Goal: Task Accomplishment & Management: Manage account settings

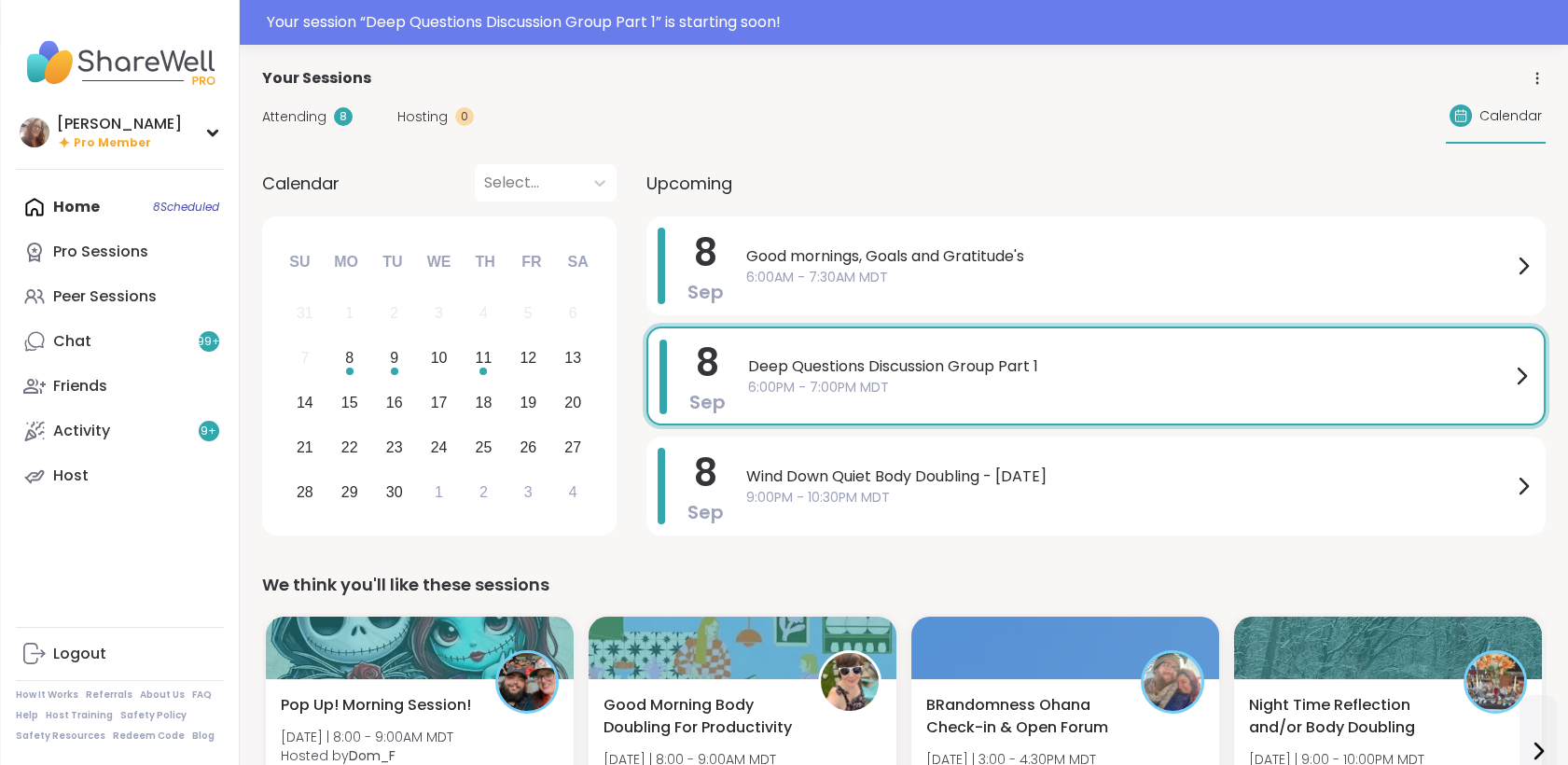
click at [922, 343] on div "Deep Questions Discussion Group Part 1 6:00PM - 7:00PM MDT" at bounding box center [1139, 375] width 784 height 73
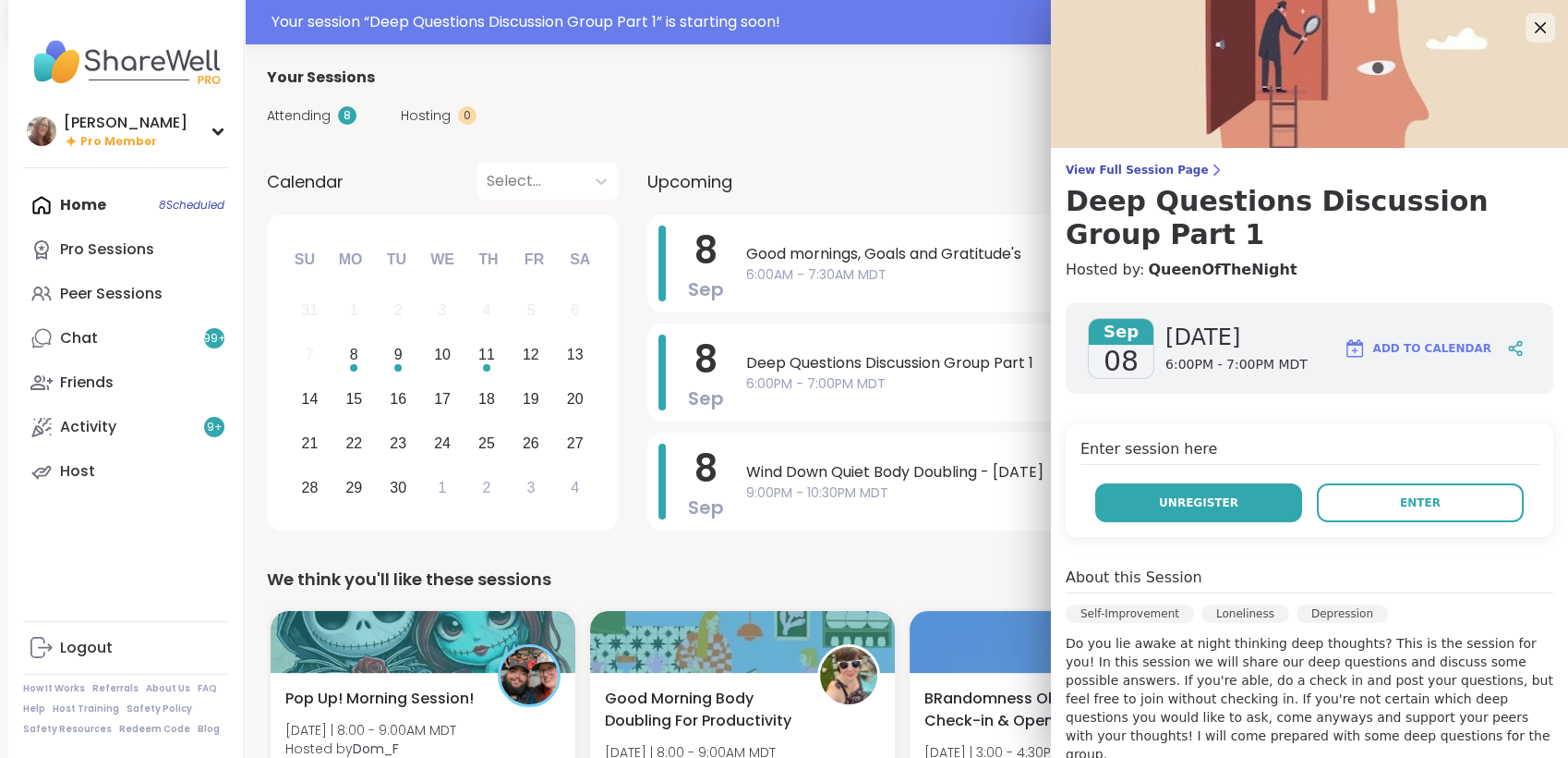
click at [1168, 511] on button "Unregister" at bounding box center [1198, 503] width 207 height 39
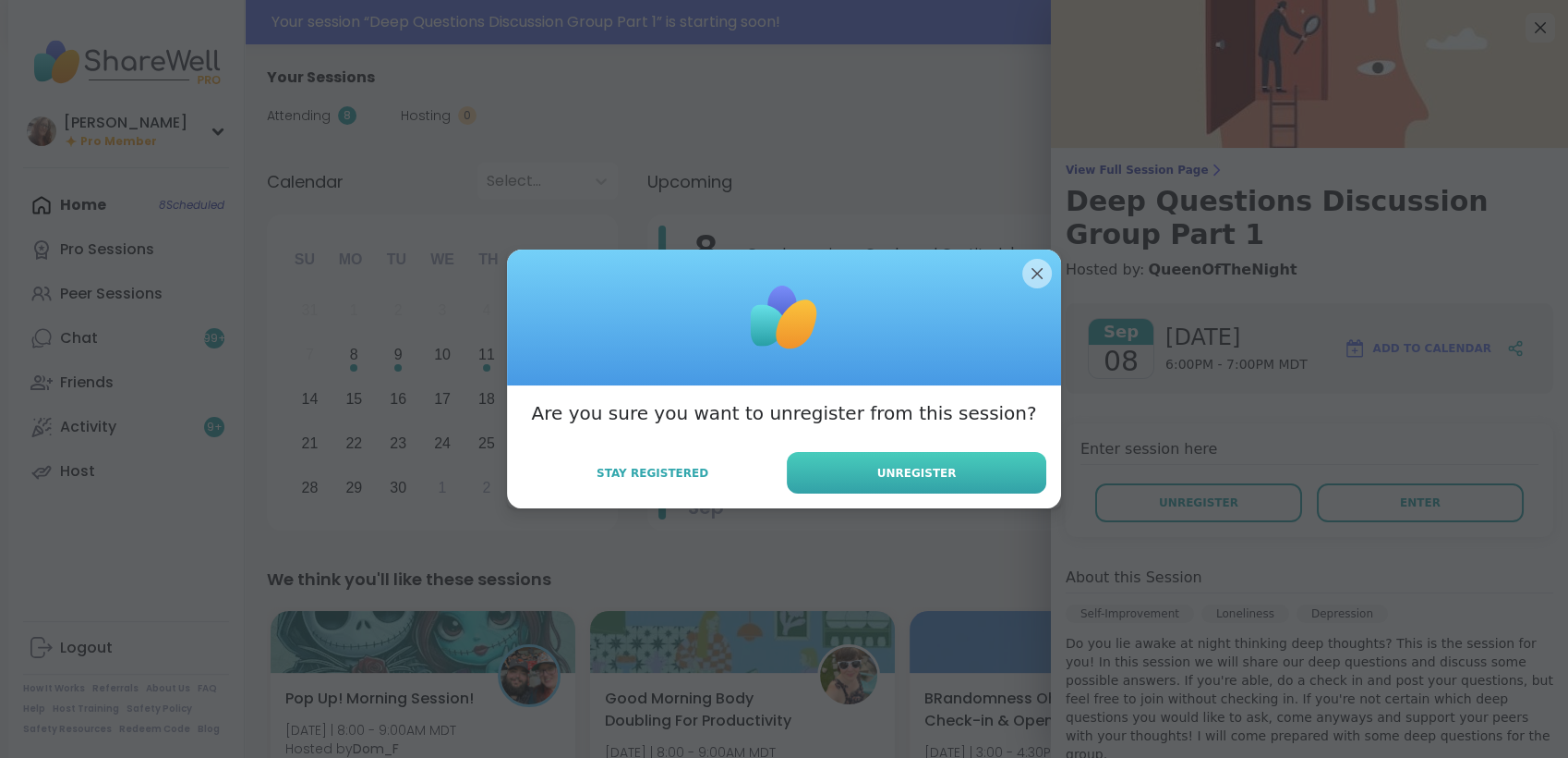
click at [1008, 457] on button "Unregister" at bounding box center [916, 472] width 260 height 41
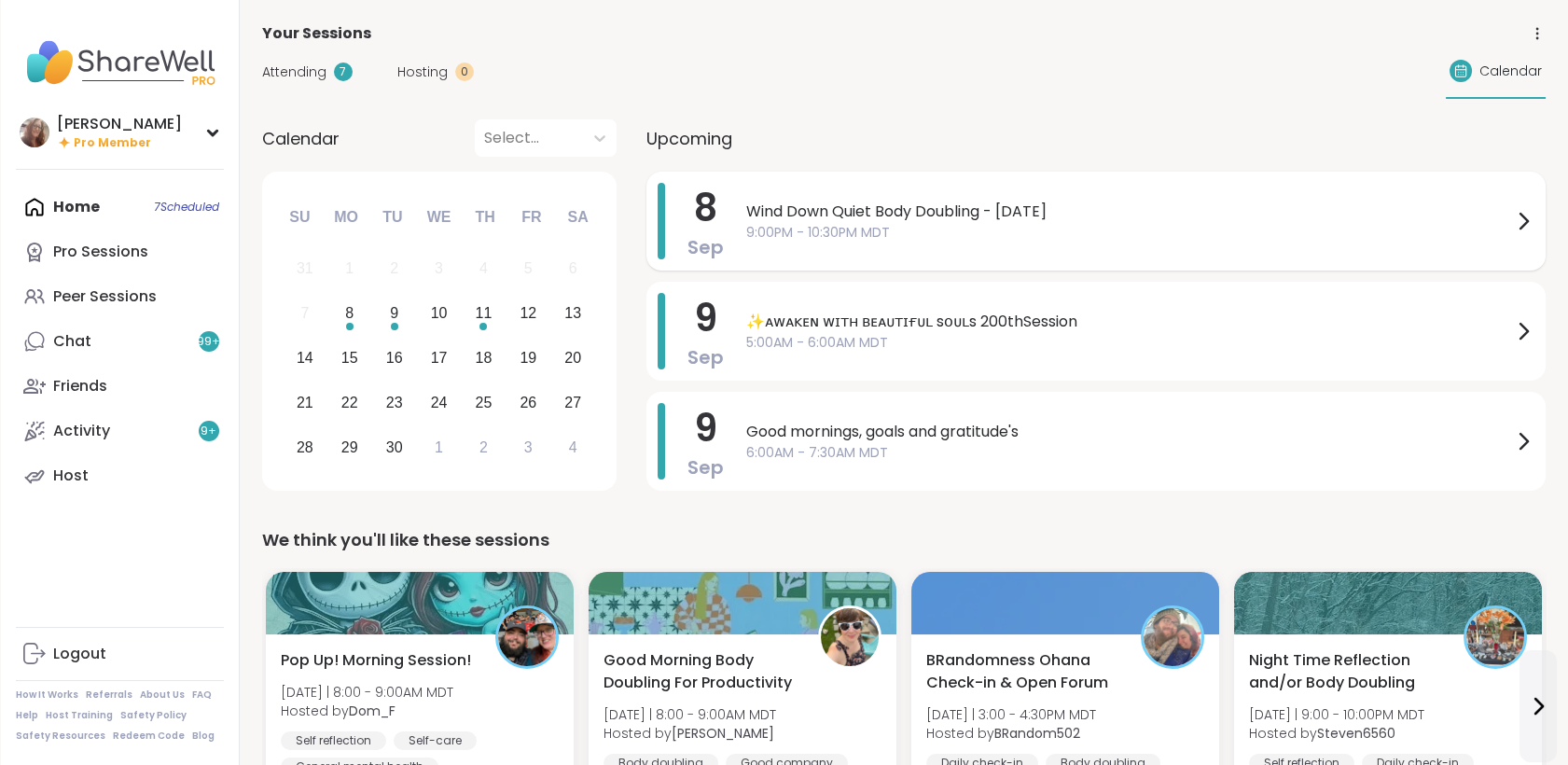
click at [751, 250] on div "Wind Down Quiet Body Doubling - [DATE] 9:00PM - 10:30PM MDT" at bounding box center [1140, 221] width 788 height 77
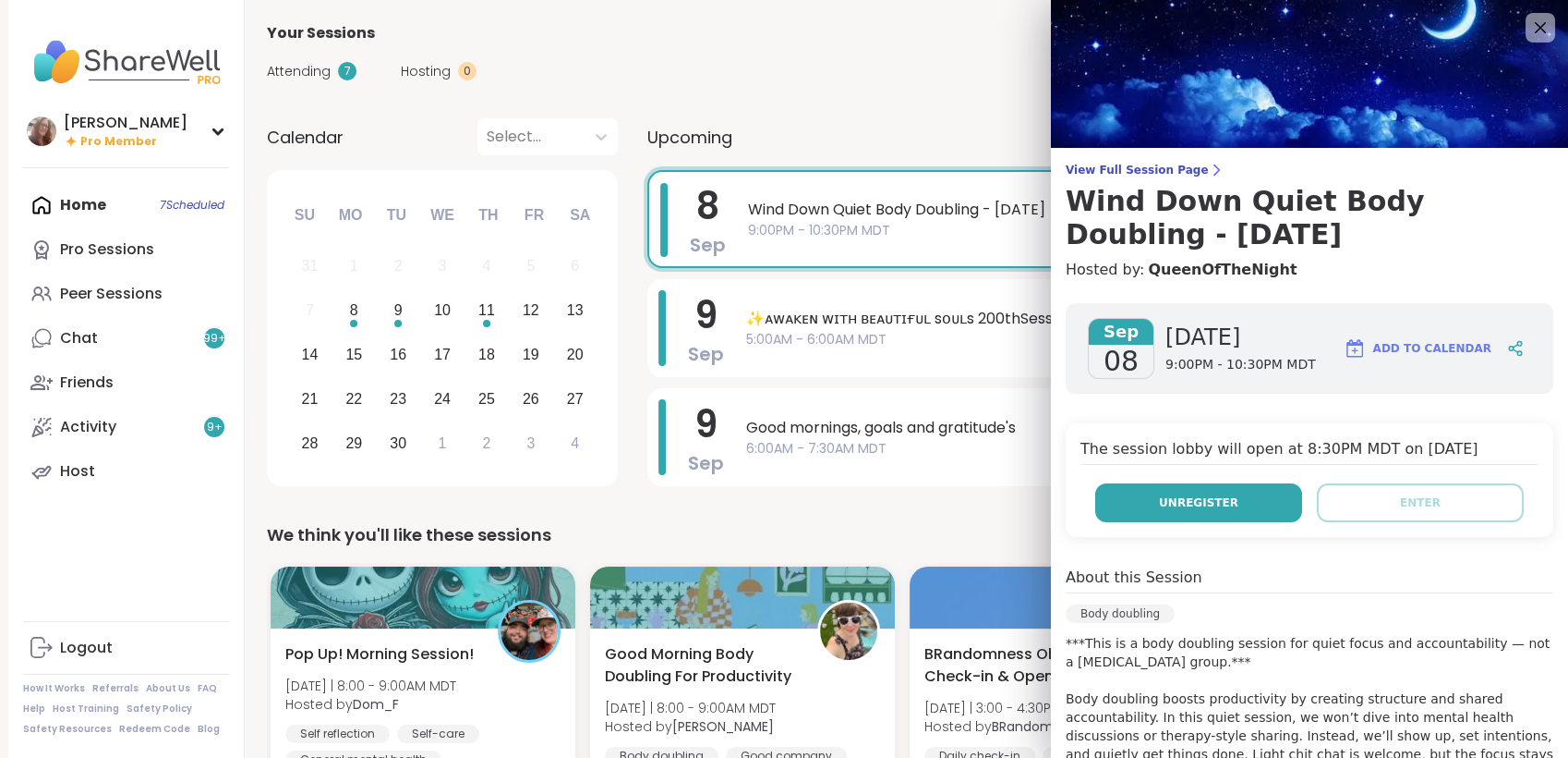
click at [1175, 497] on span "Unregister" at bounding box center [1198, 502] width 80 height 16
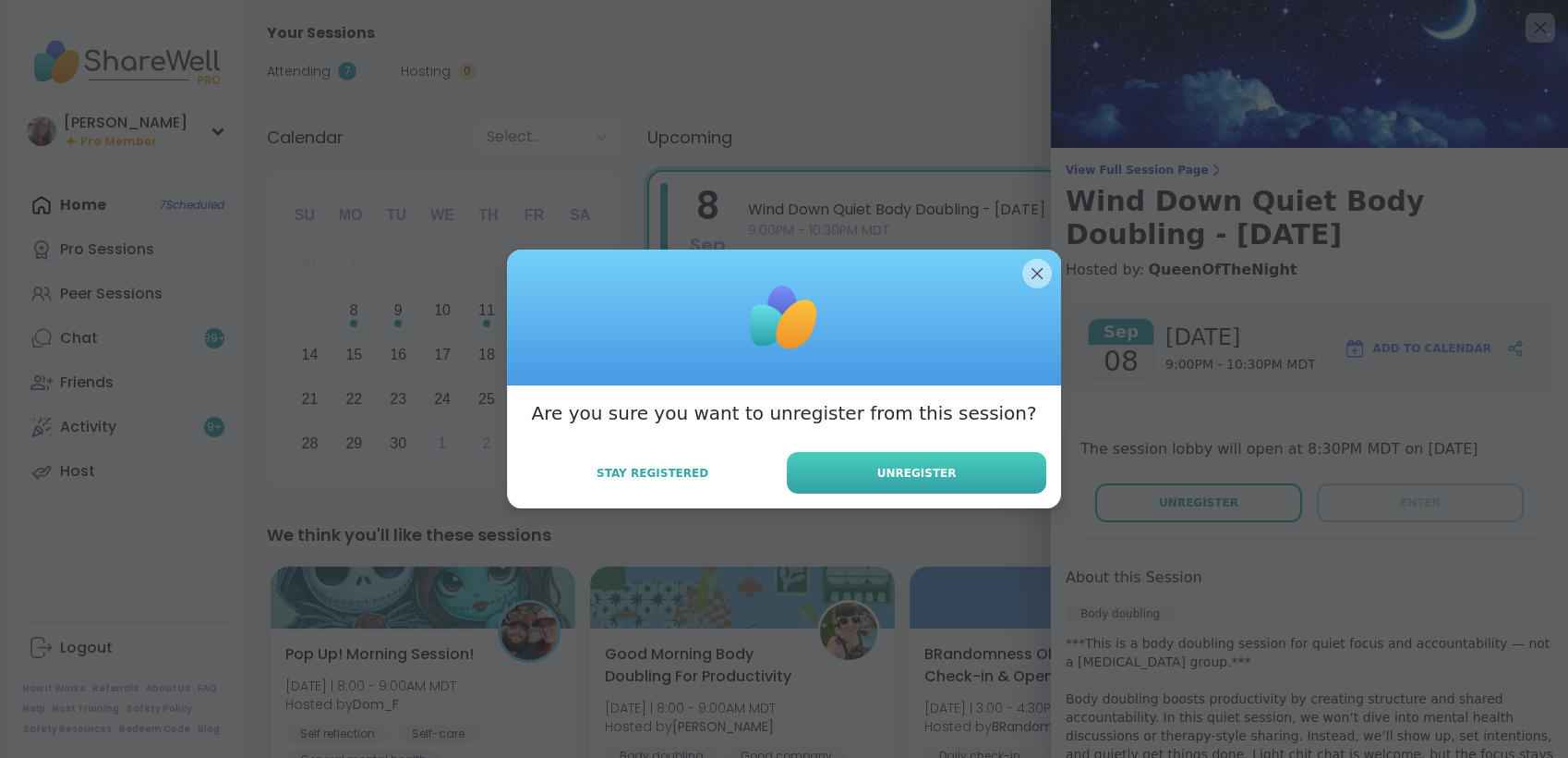
click at [1022, 481] on button "Unregister" at bounding box center [916, 472] width 260 height 41
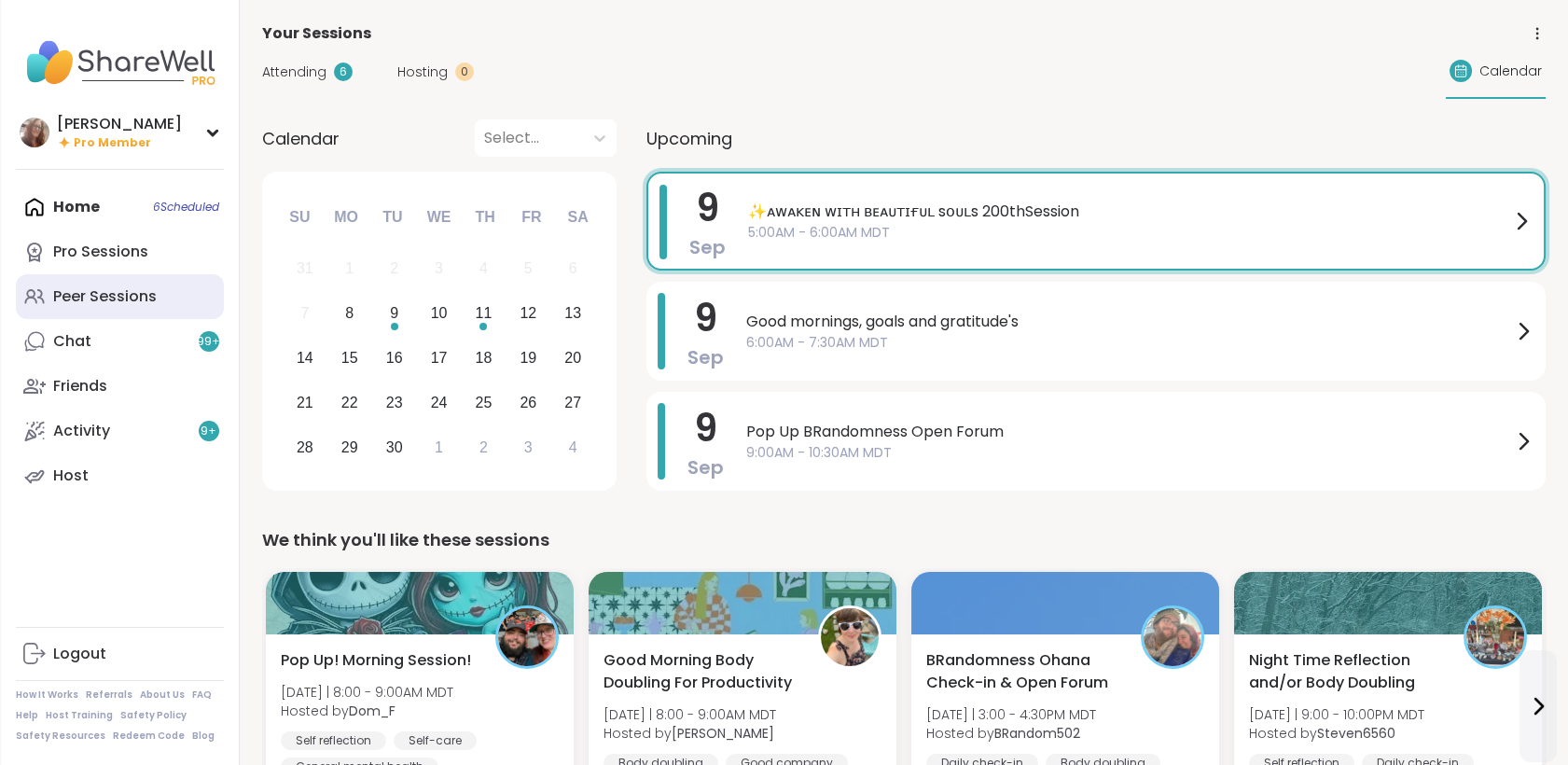
click at [149, 281] on link "Peer Sessions" at bounding box center [120, 296] width 208 height 45
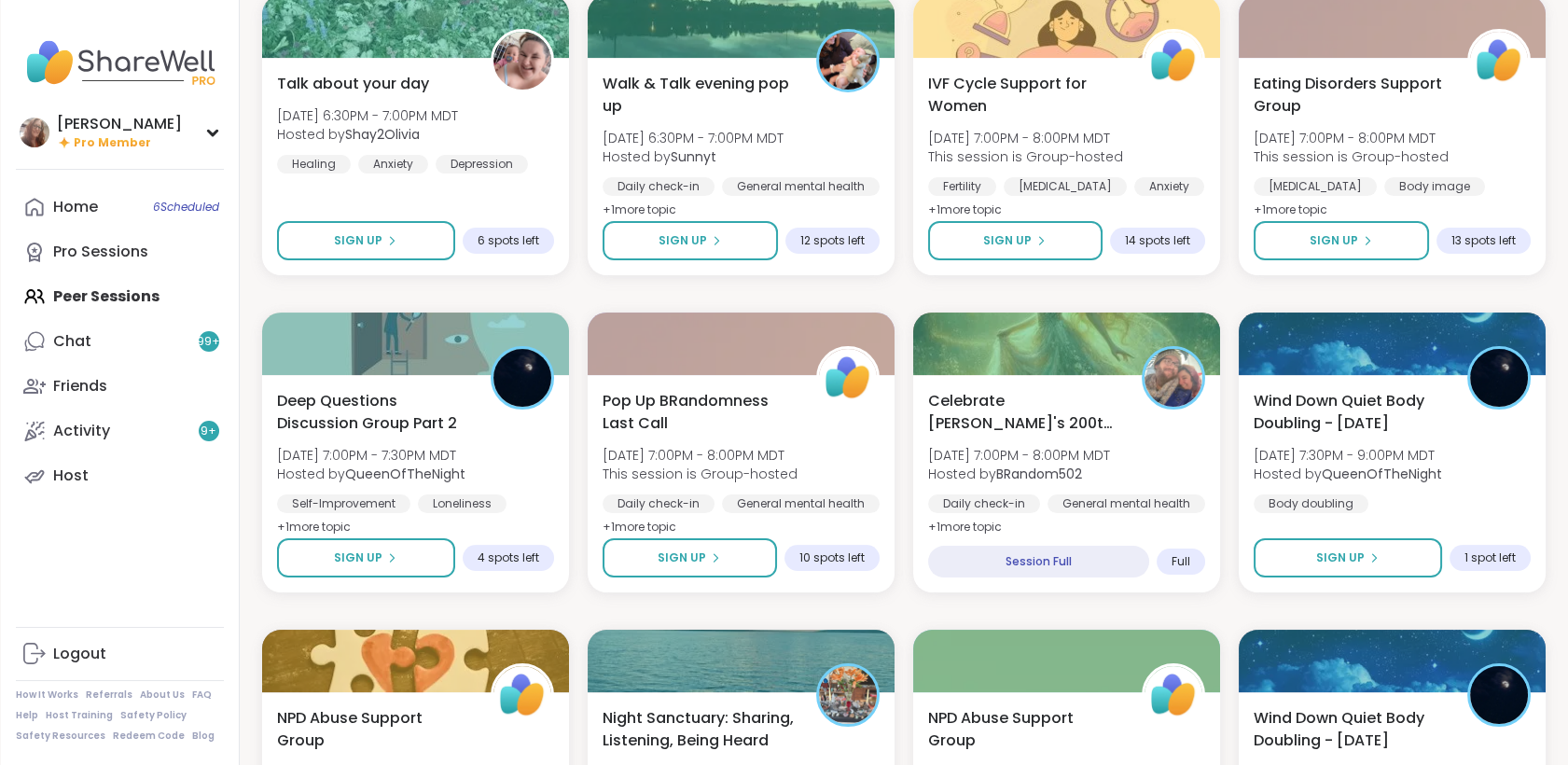
scroll to position [910, 0]
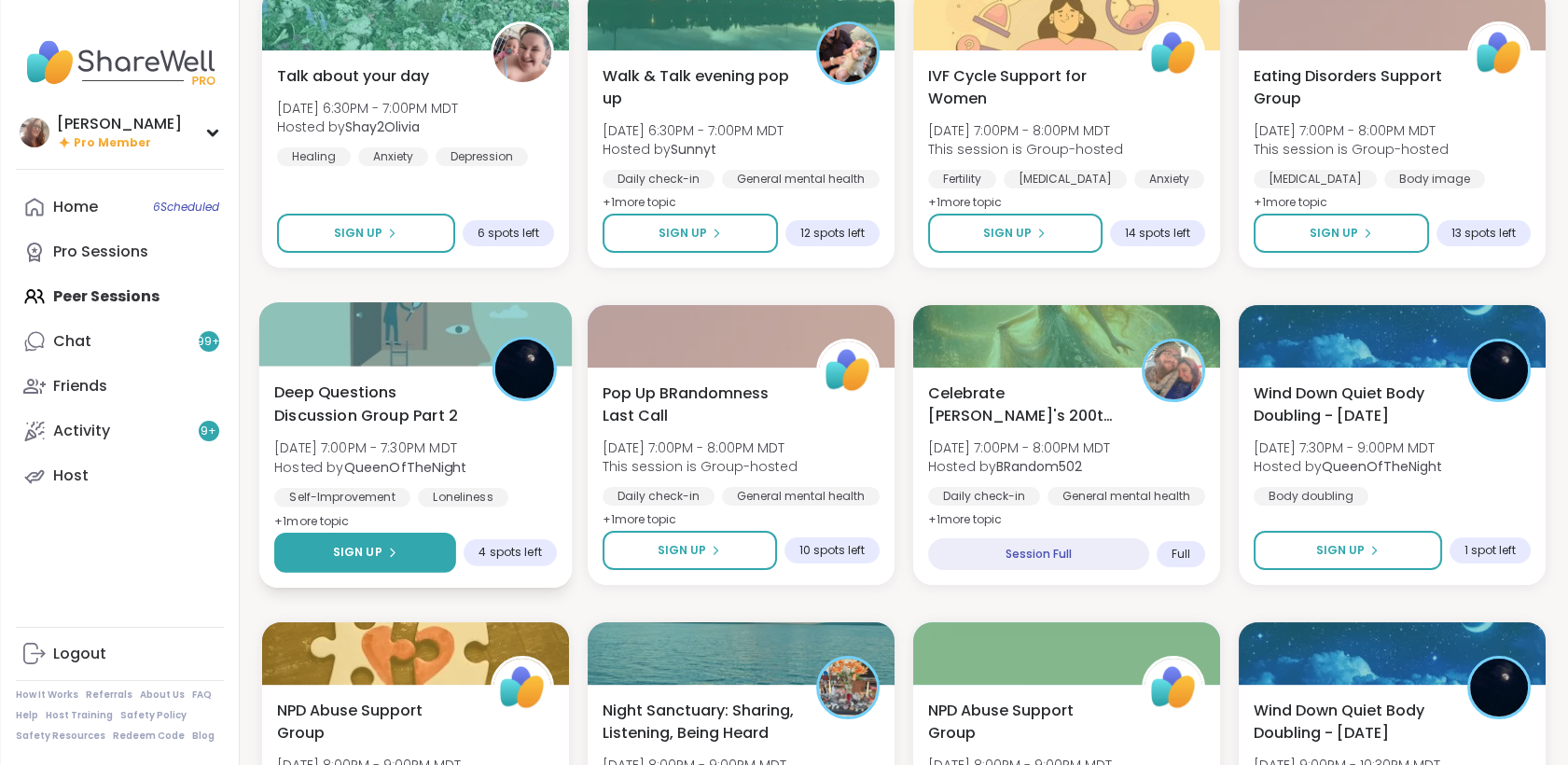
click at [374, 544] on span "Sign Up" at bounding box center [357, 551] width 50 height 17
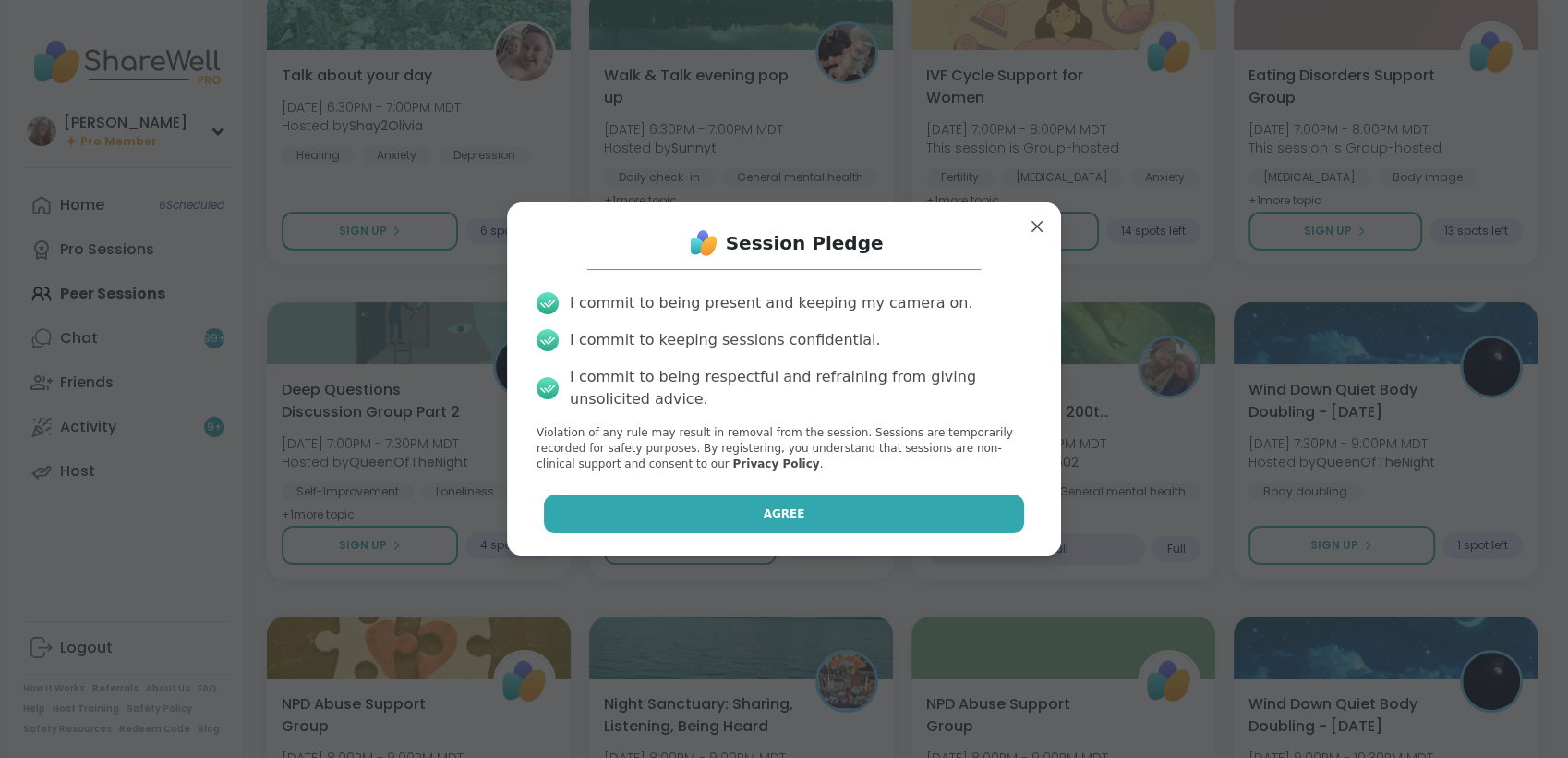
click at [646, 499] on button "Agree" at bounding box center [784, 513] width 481 height 39
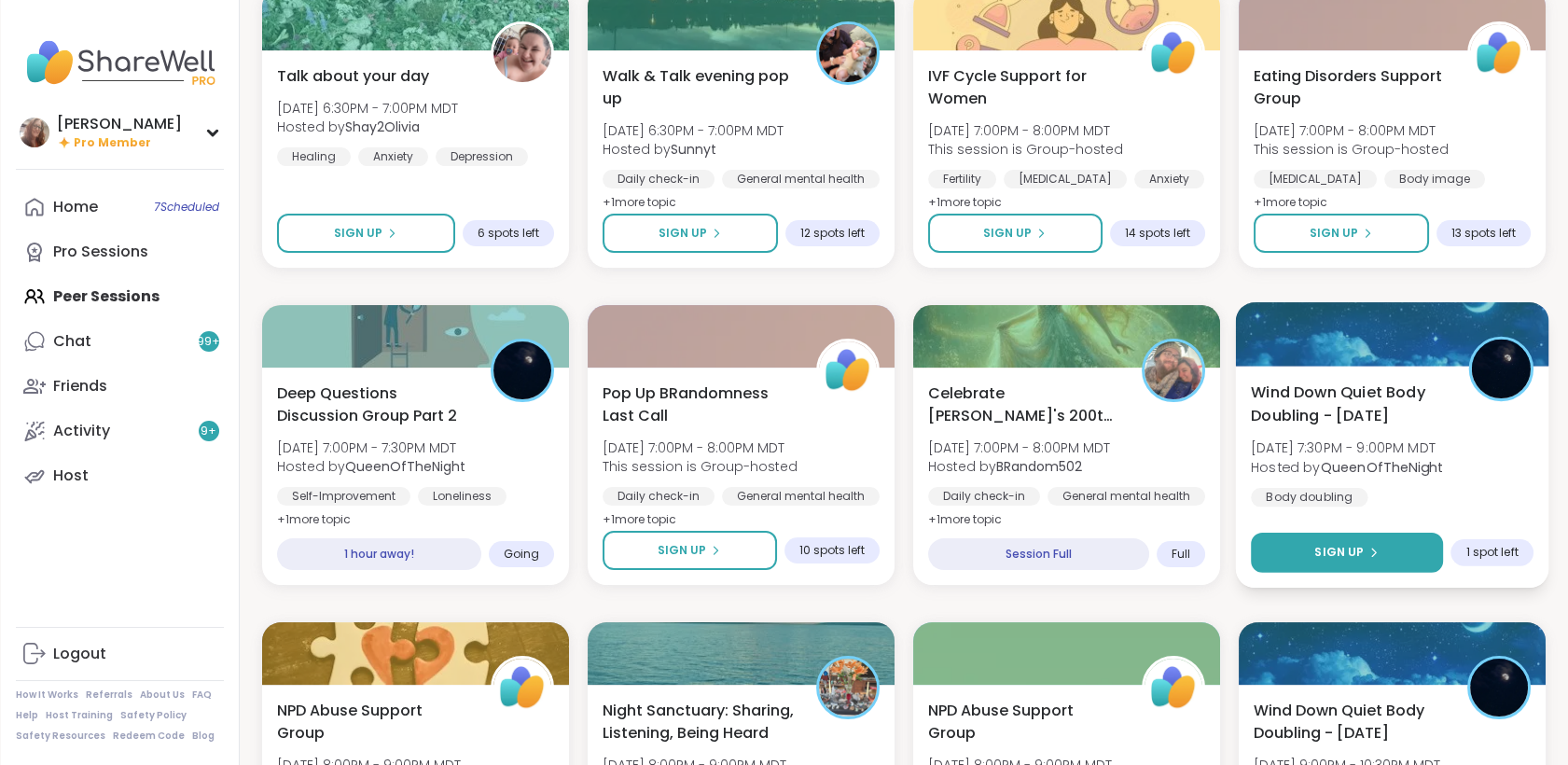
click at [1387, 552] on button "Sign Up" at bounding box center [1347, 552] width 192 height 40
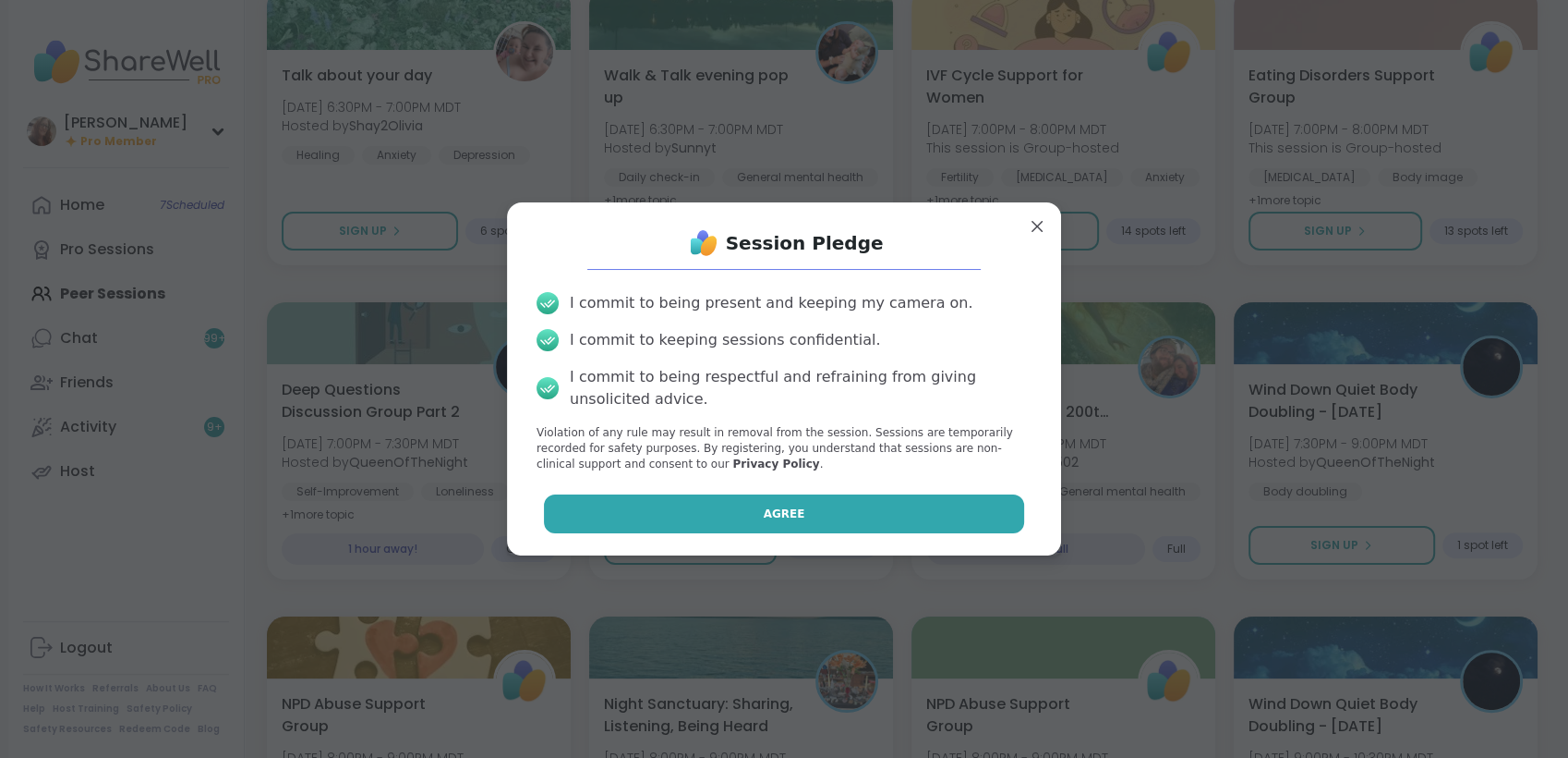
click at [990, 504] on button "Agree" at bounding box center [784, 513] width 481 height 39
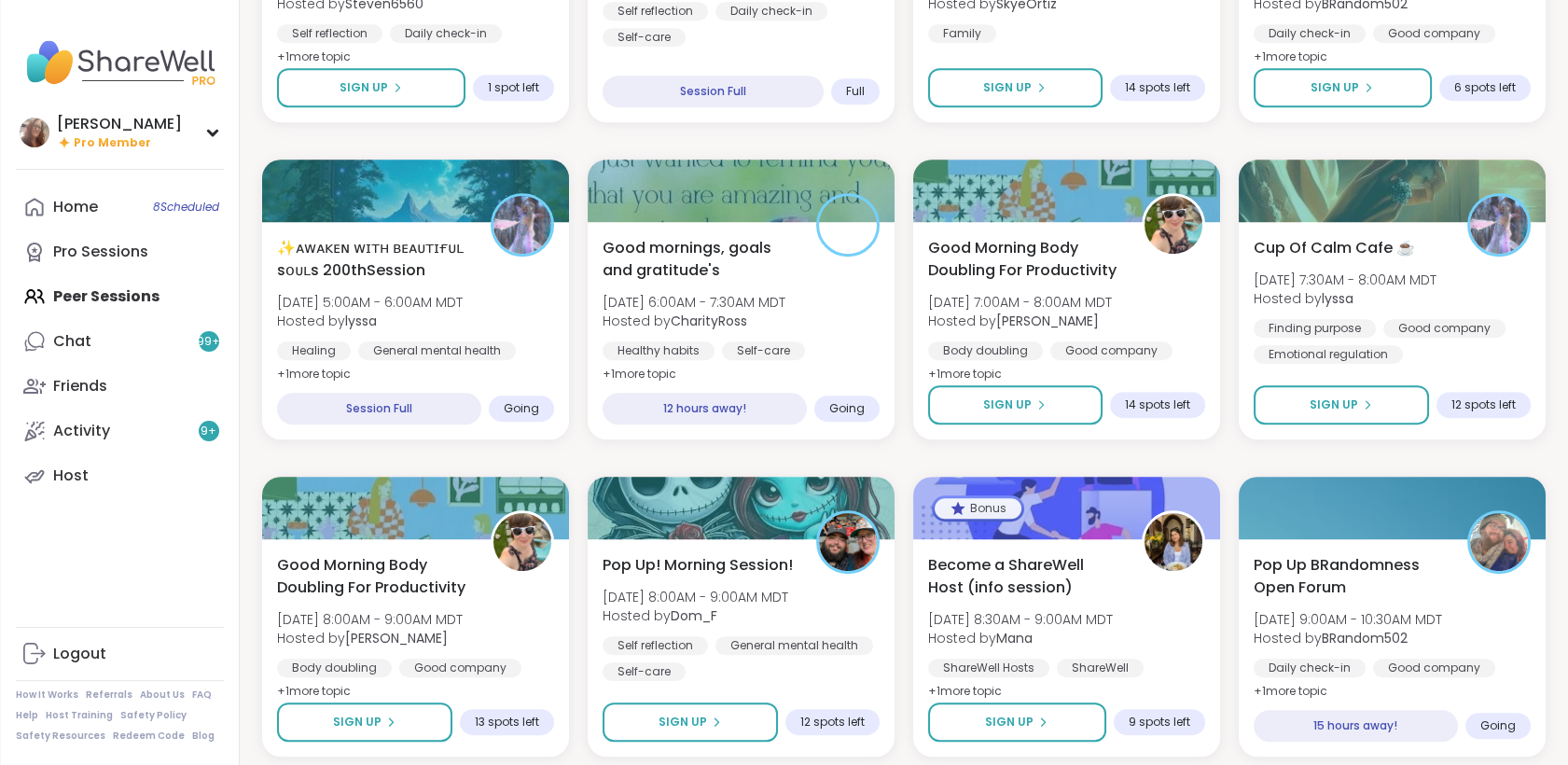
scroll to position [2014, 0]
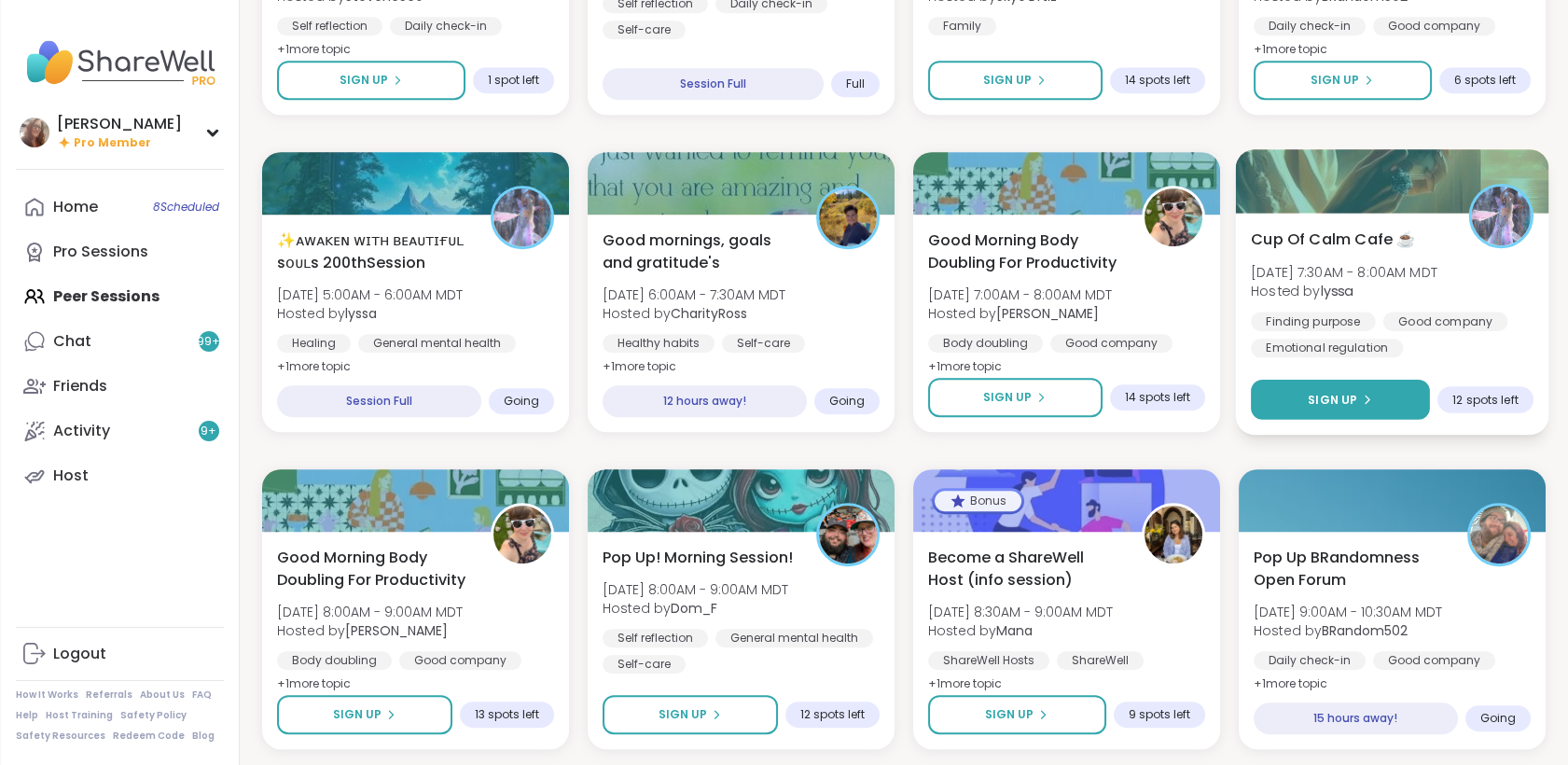
click at [1368, 388] on button "Sign Up" at bounding box center [1341, 399] width 179 height 40
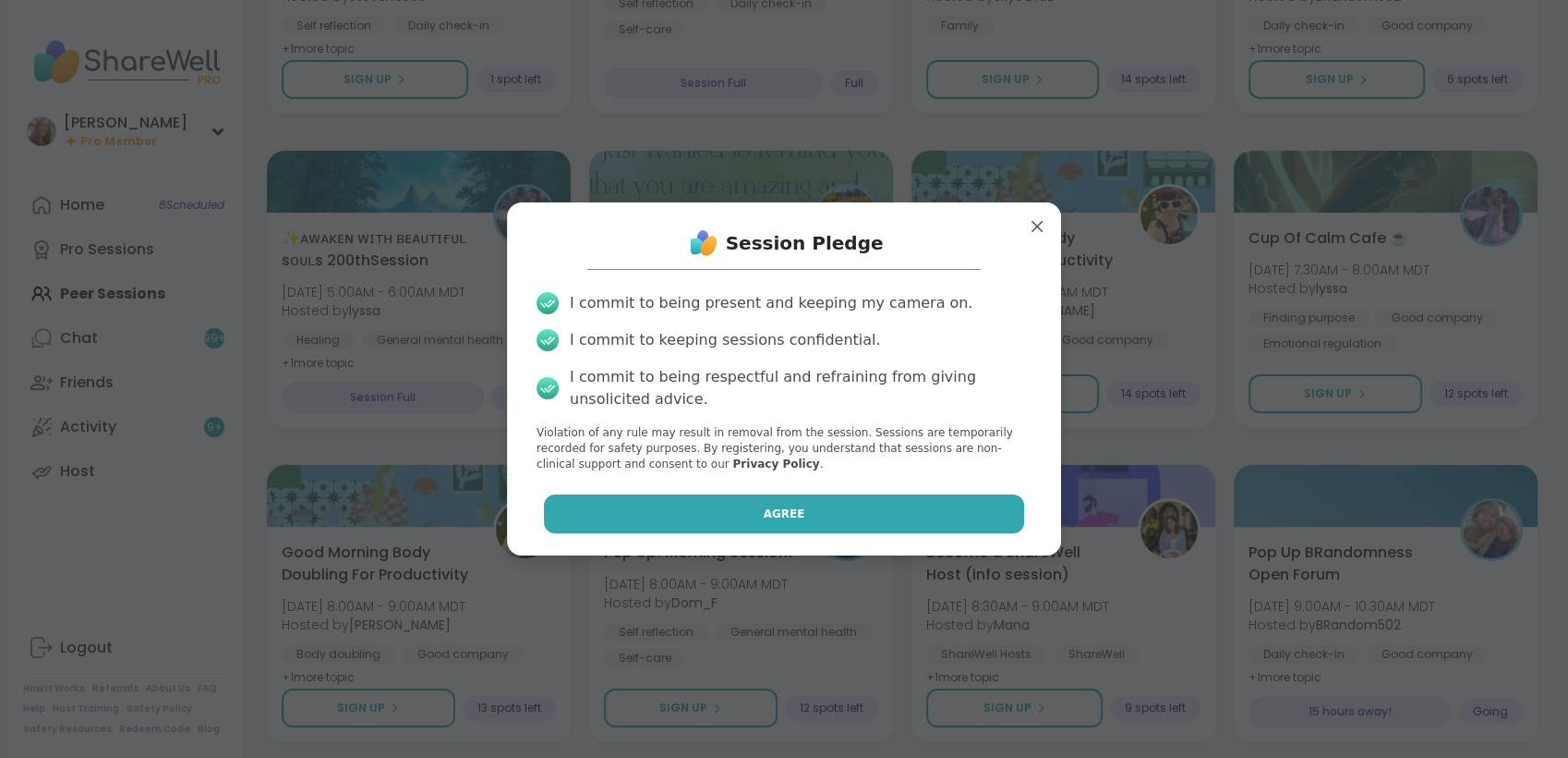
click at [957, 512] on button "Agree" at bounding box center [784, 513] width 481 height 39
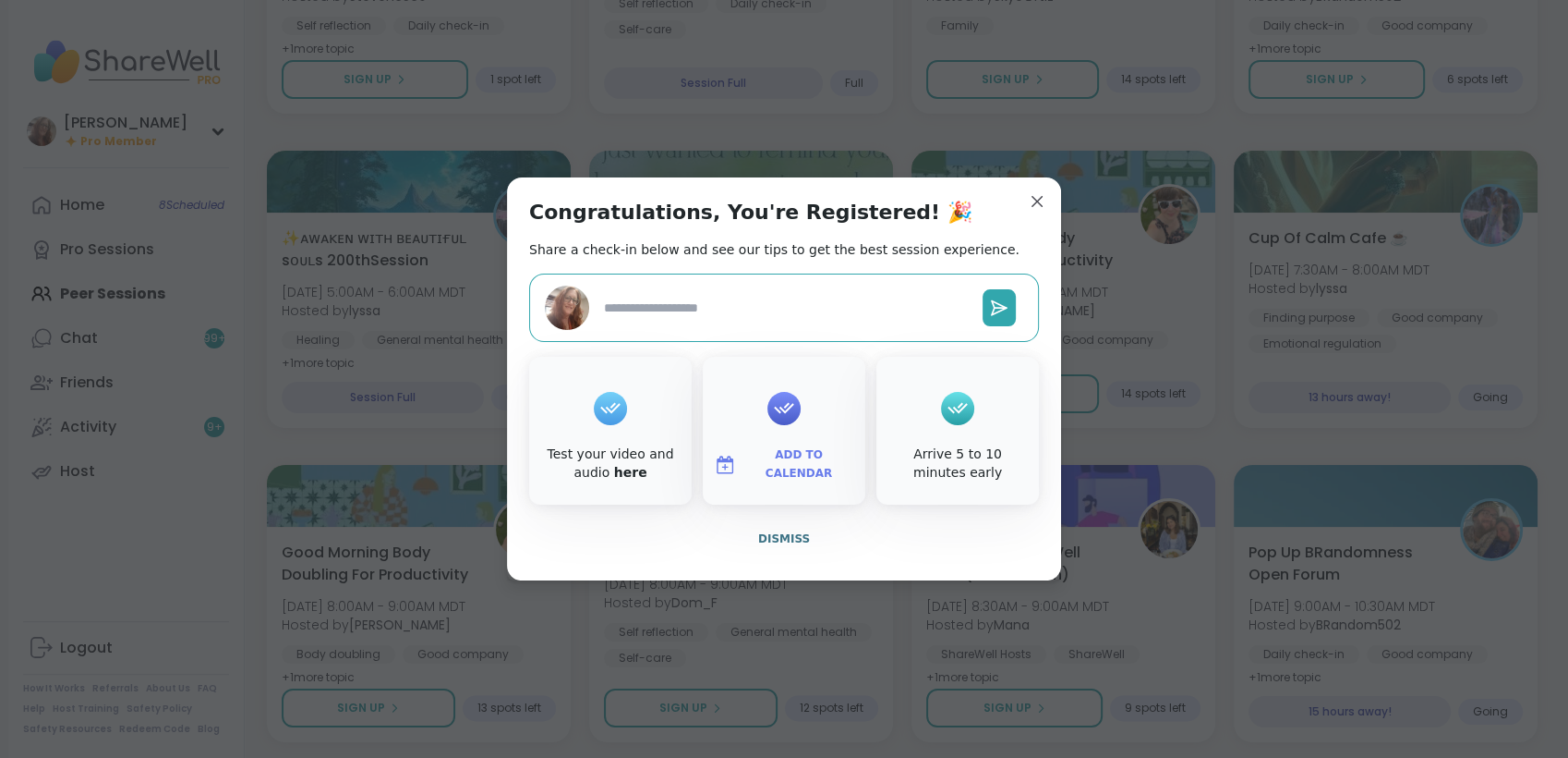
type textarea "*"
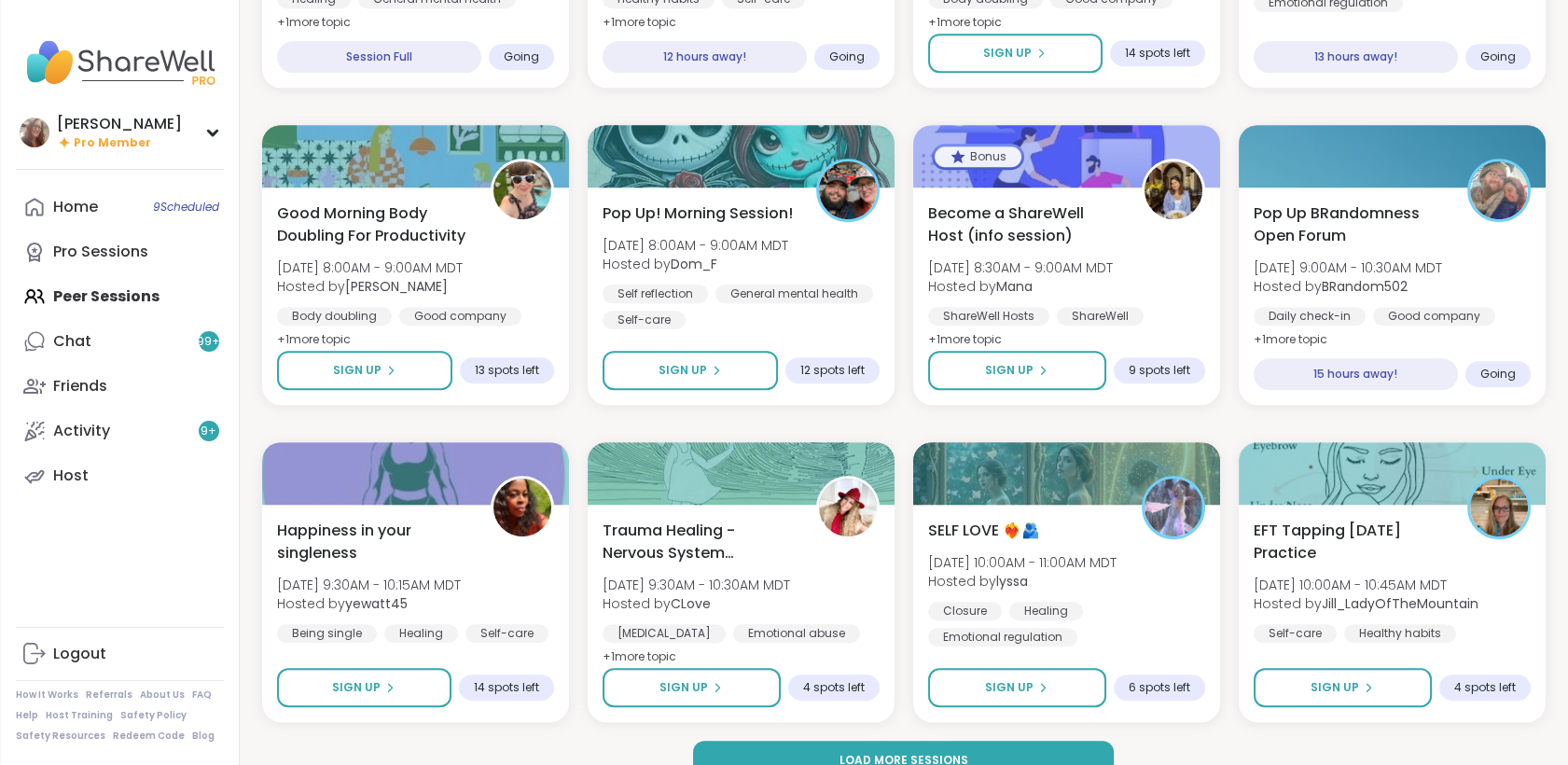
scroll to position [2391, 0]
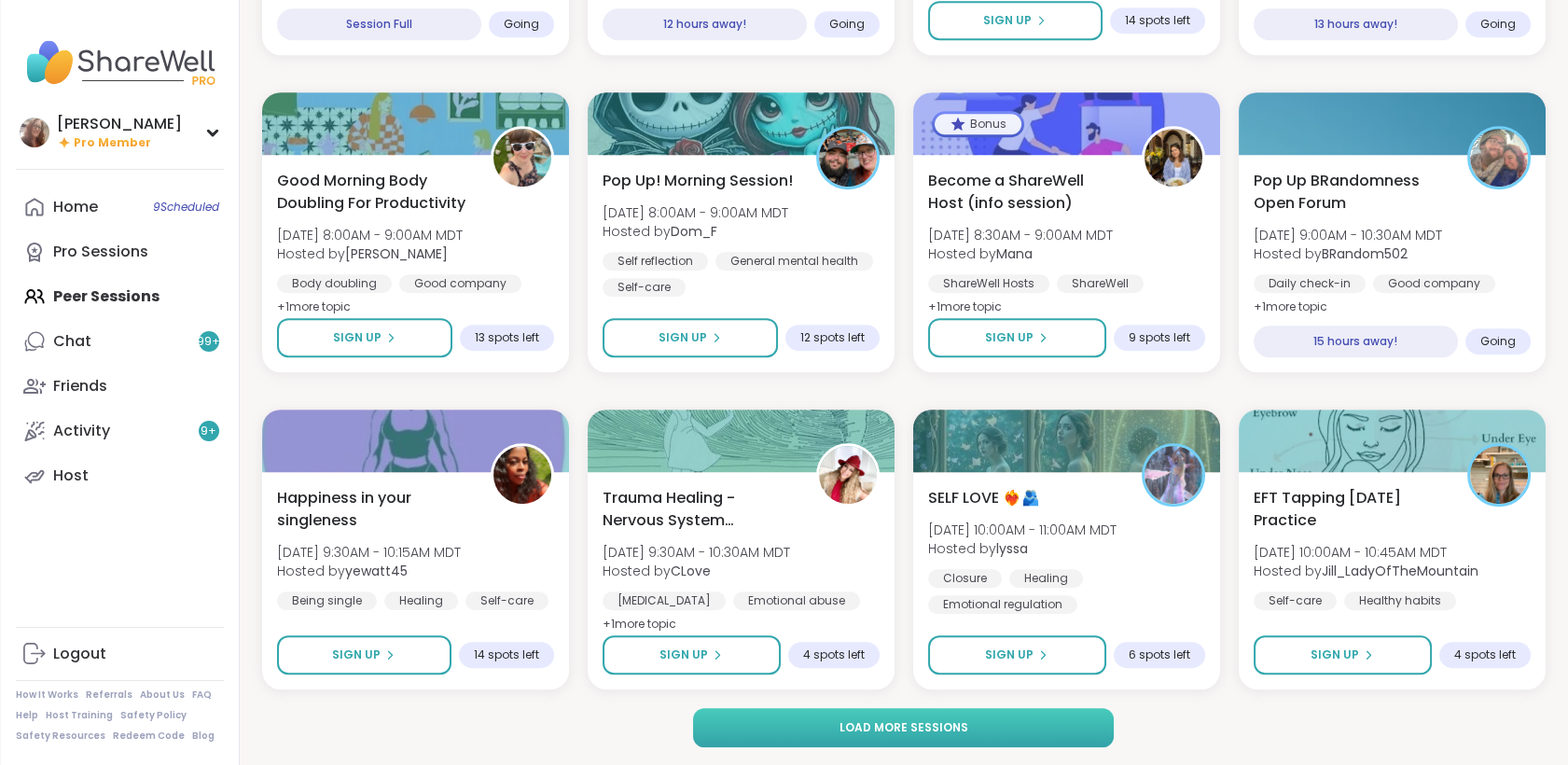
click at [1089, 735] on button "Load more sessions" at bounding box center [903, 727] width 421 height 39
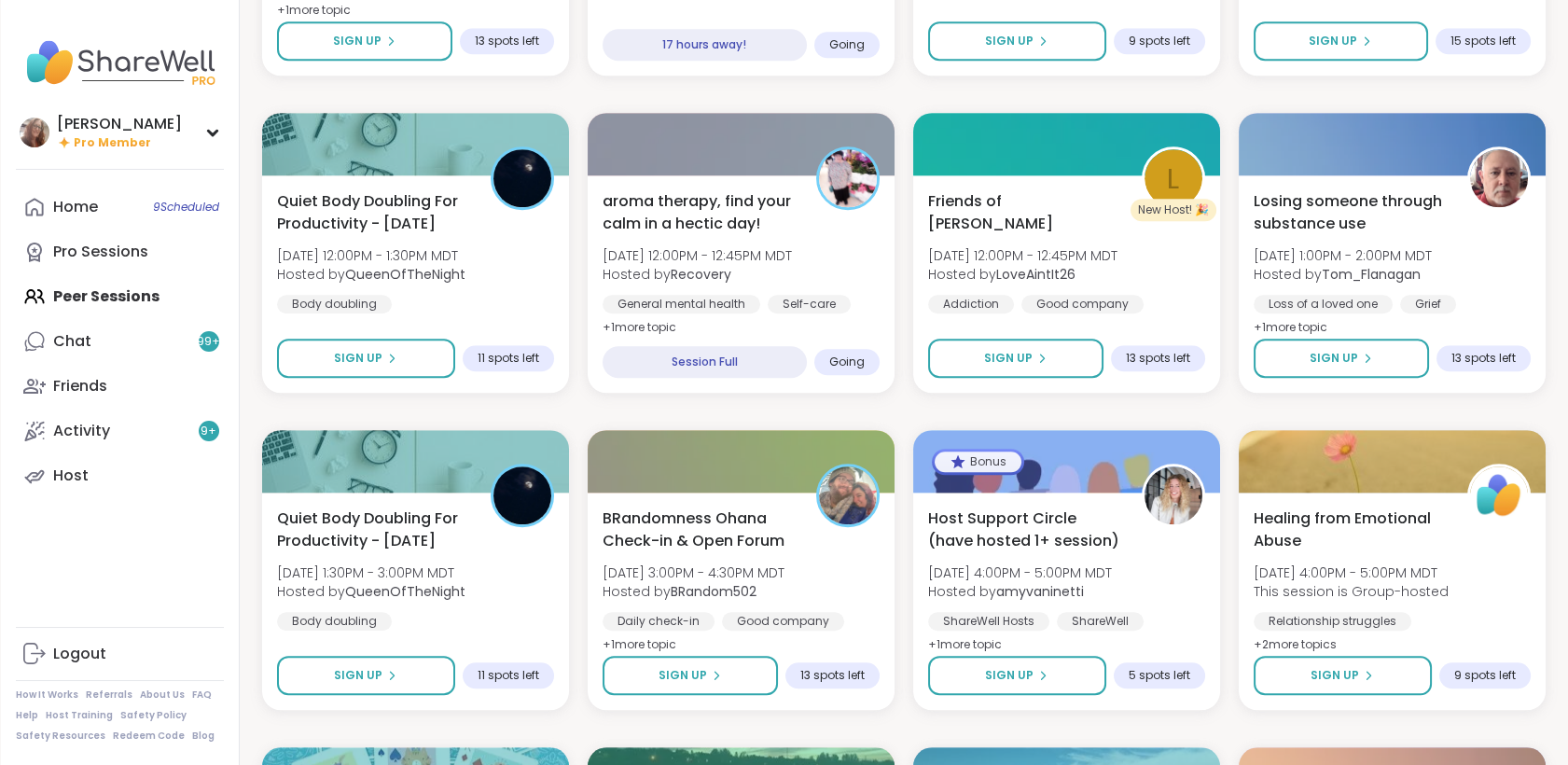
scroll to position [3328, 0]
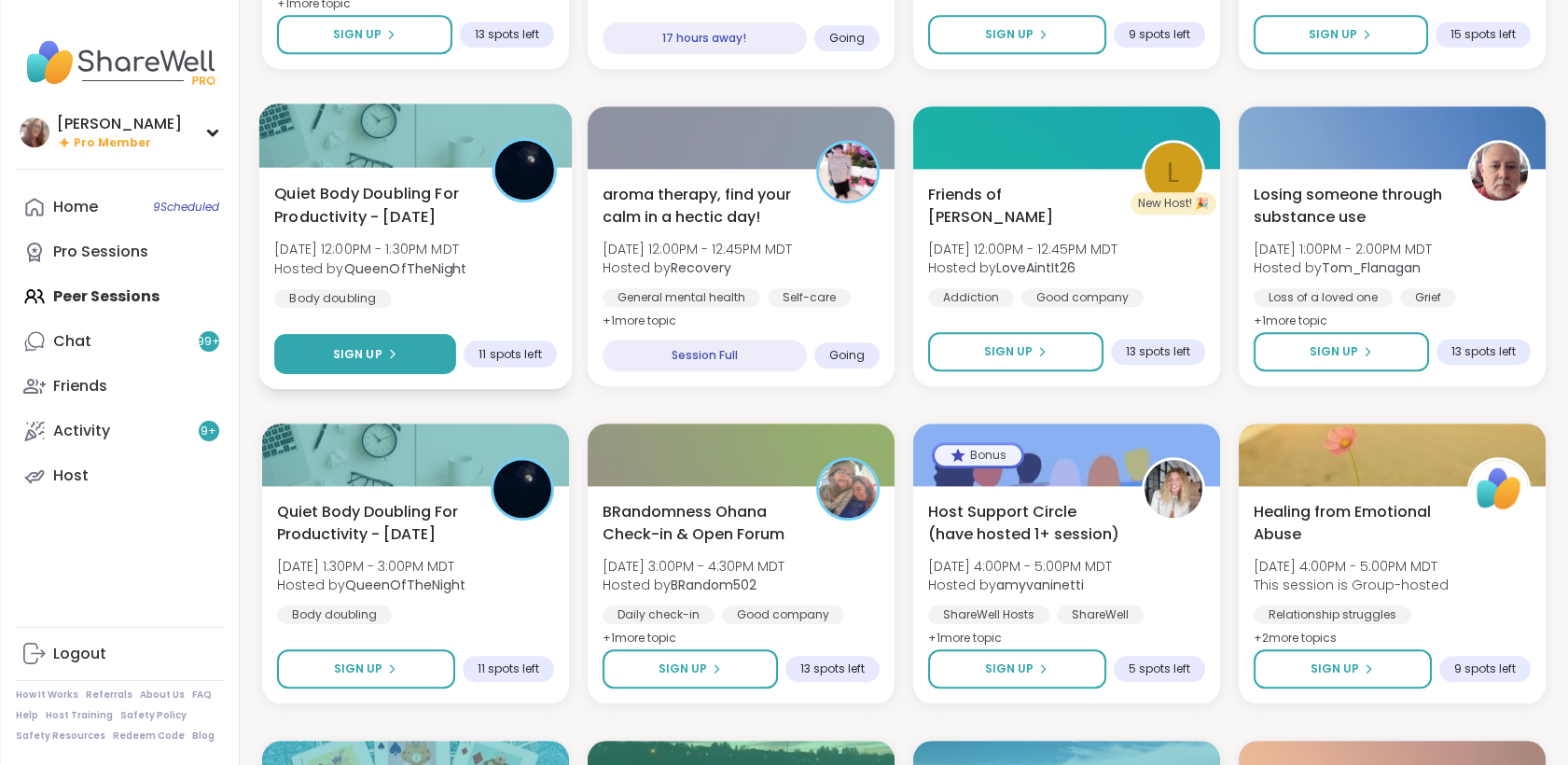
click at [433, 347] on button "Sign Up" at bounding box center [365, 353] width 182 height 40
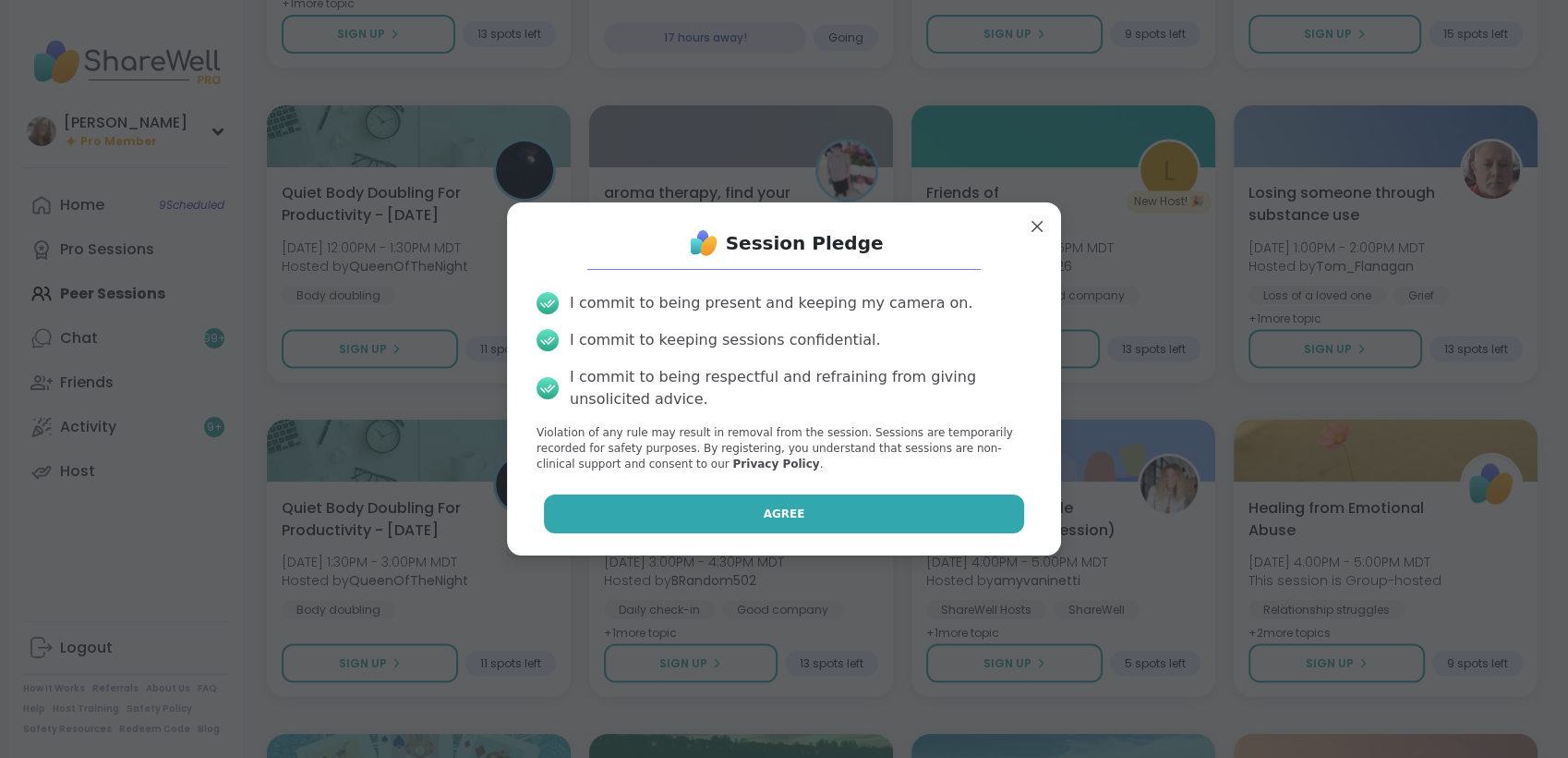
click at [716, 524] on button "Agree" at bounding box center [784, 513] width 481 height 39
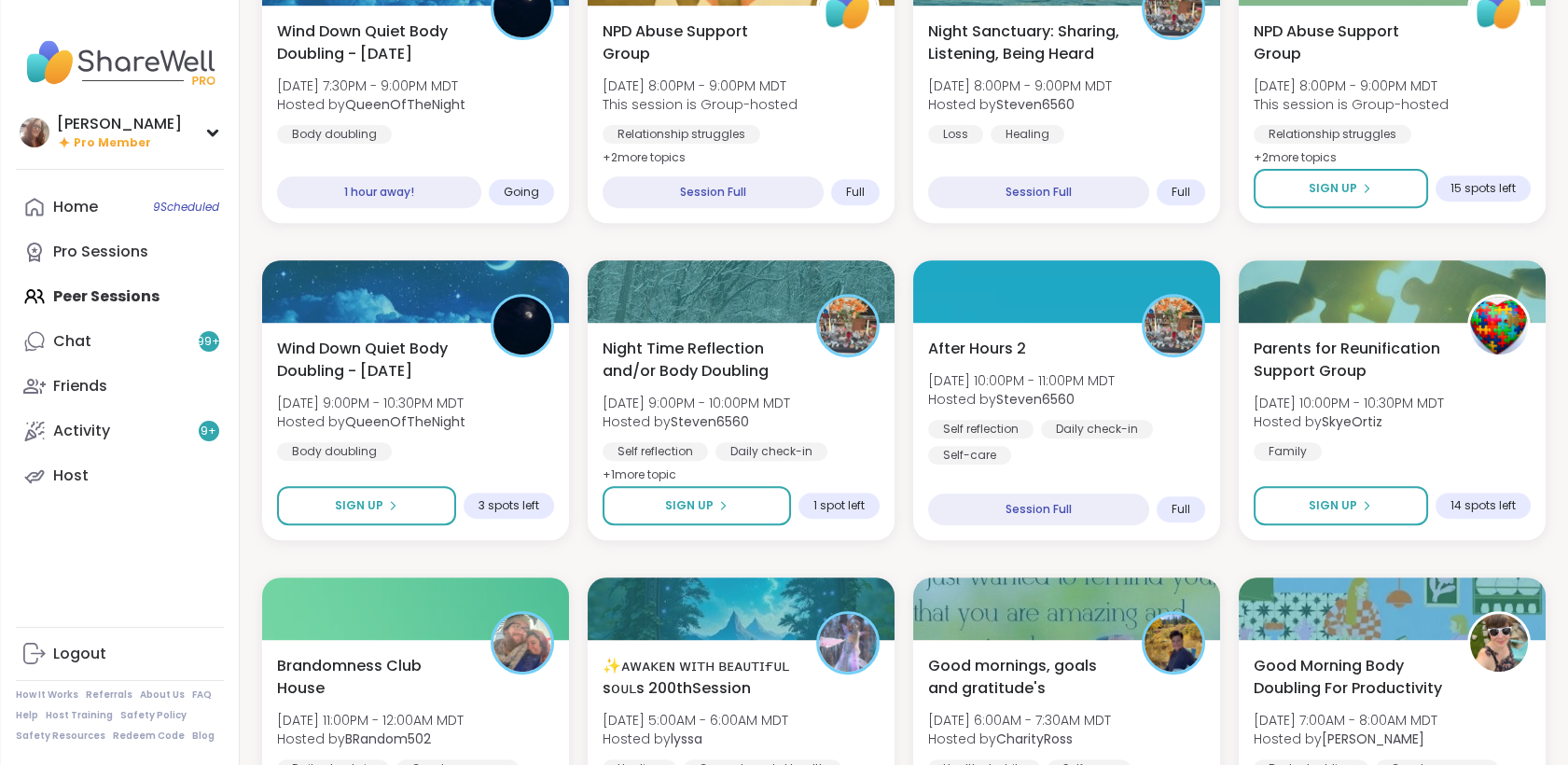
scroll to position [1582, 0]
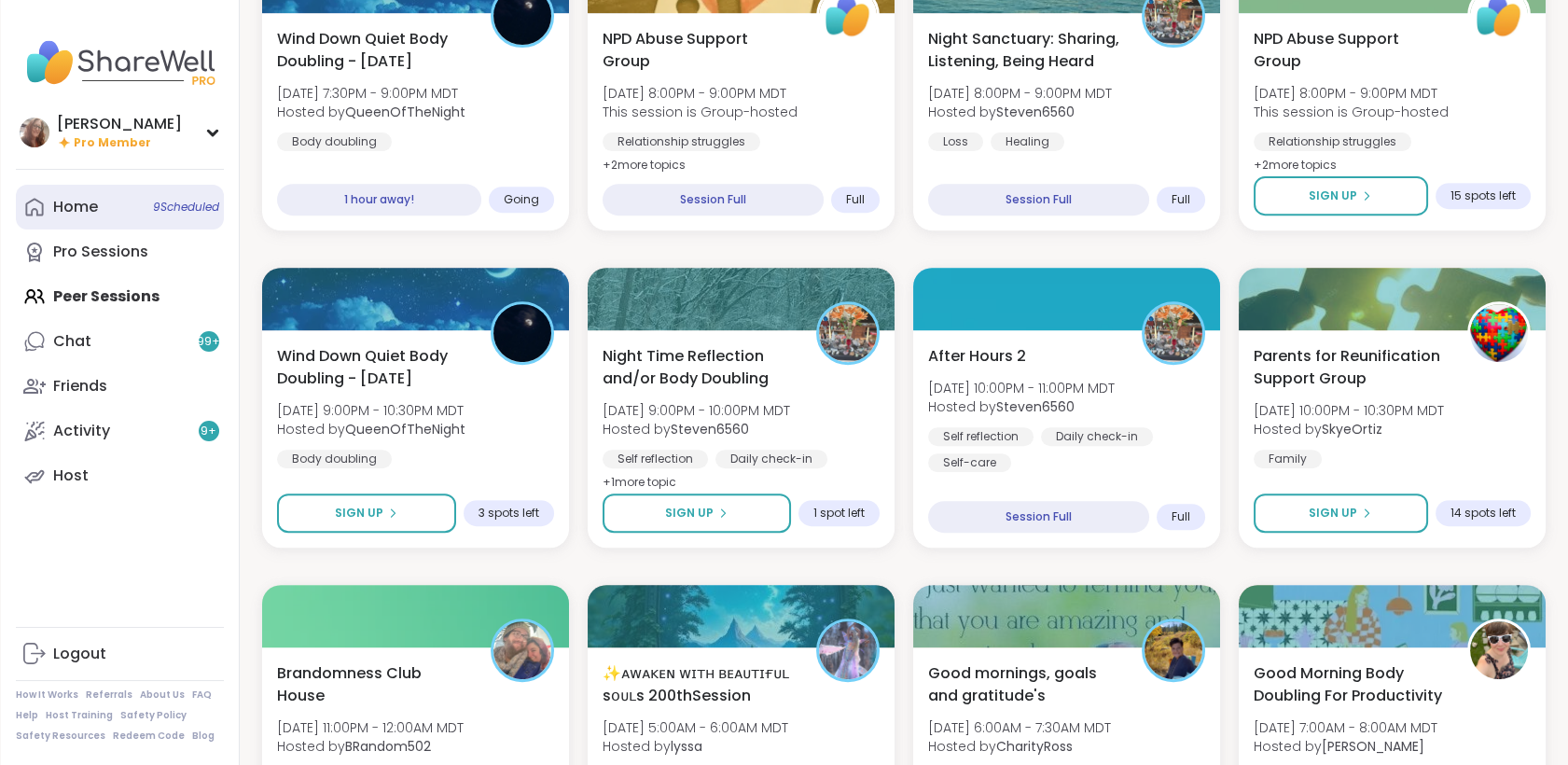
click at [169, 189] on link "Home 9 Scheduled" at bounding box center [120, 207] width 208 height 45
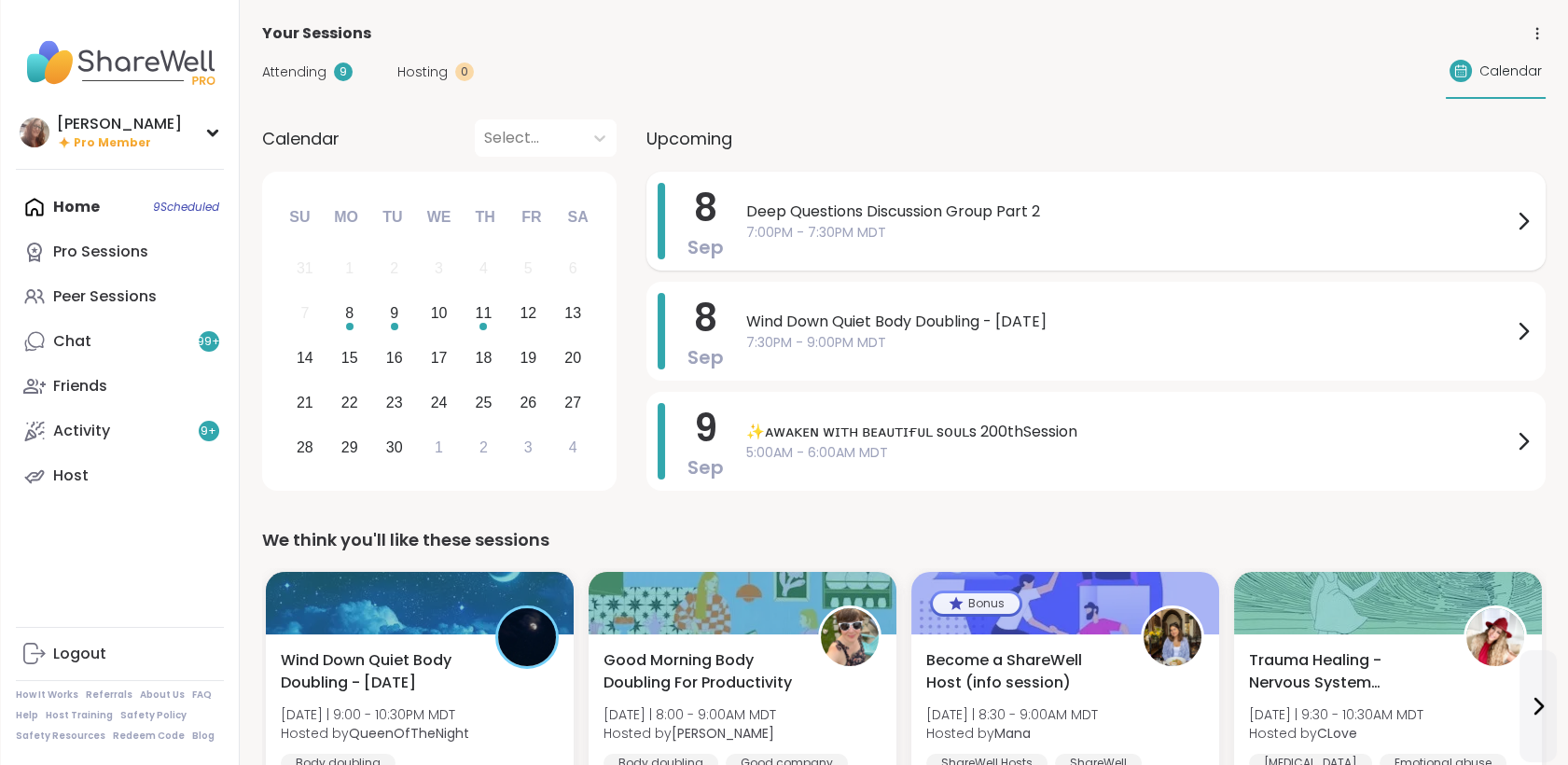
click at [843, 238] on span "7:00PM - 7:30PM MDT" at bounding box center [1130, 232] width 766 height 19
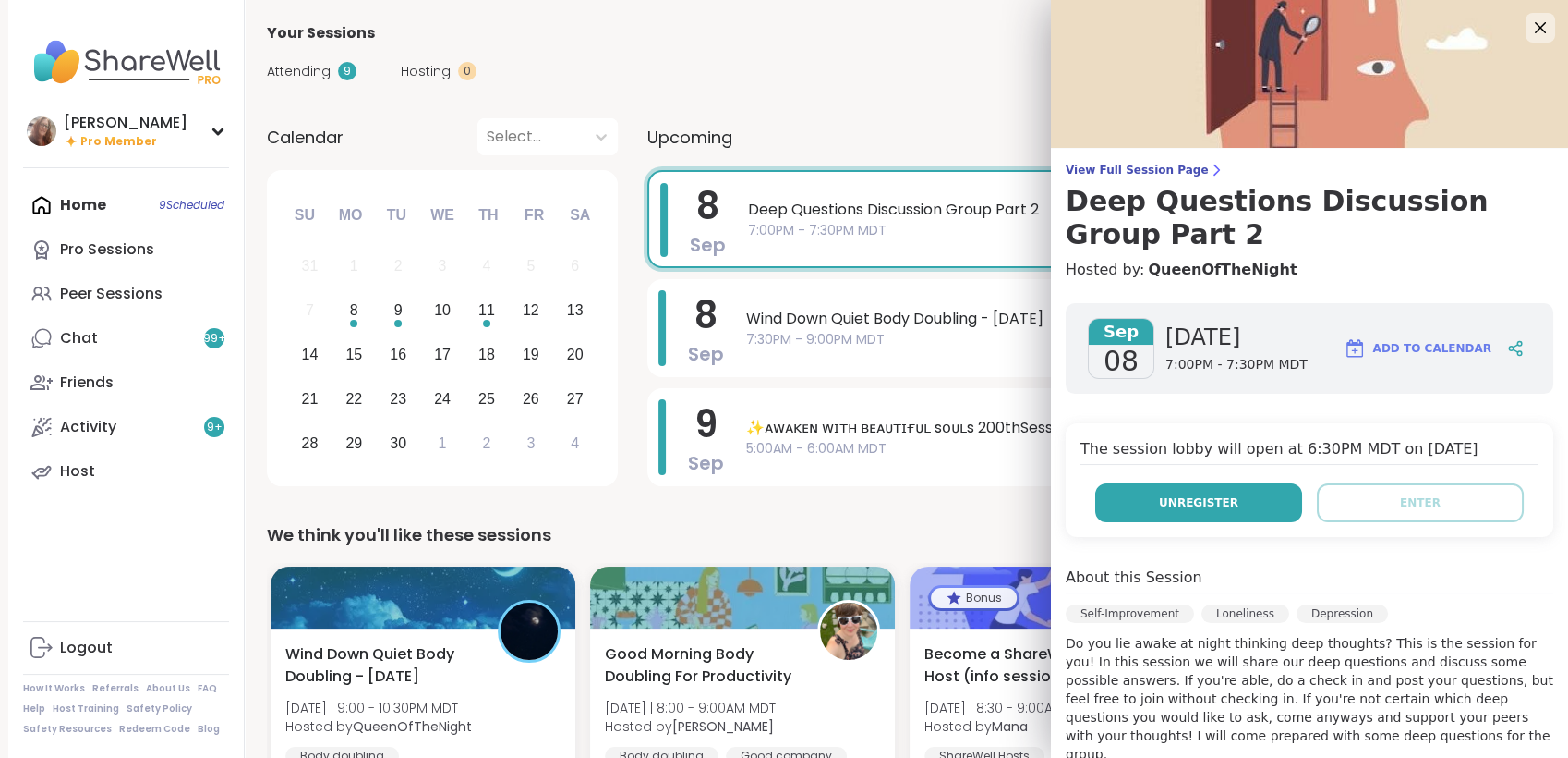
click at [1162, 507] on span "Unregister" at bounding box center [1198, 502] width 80 height 16
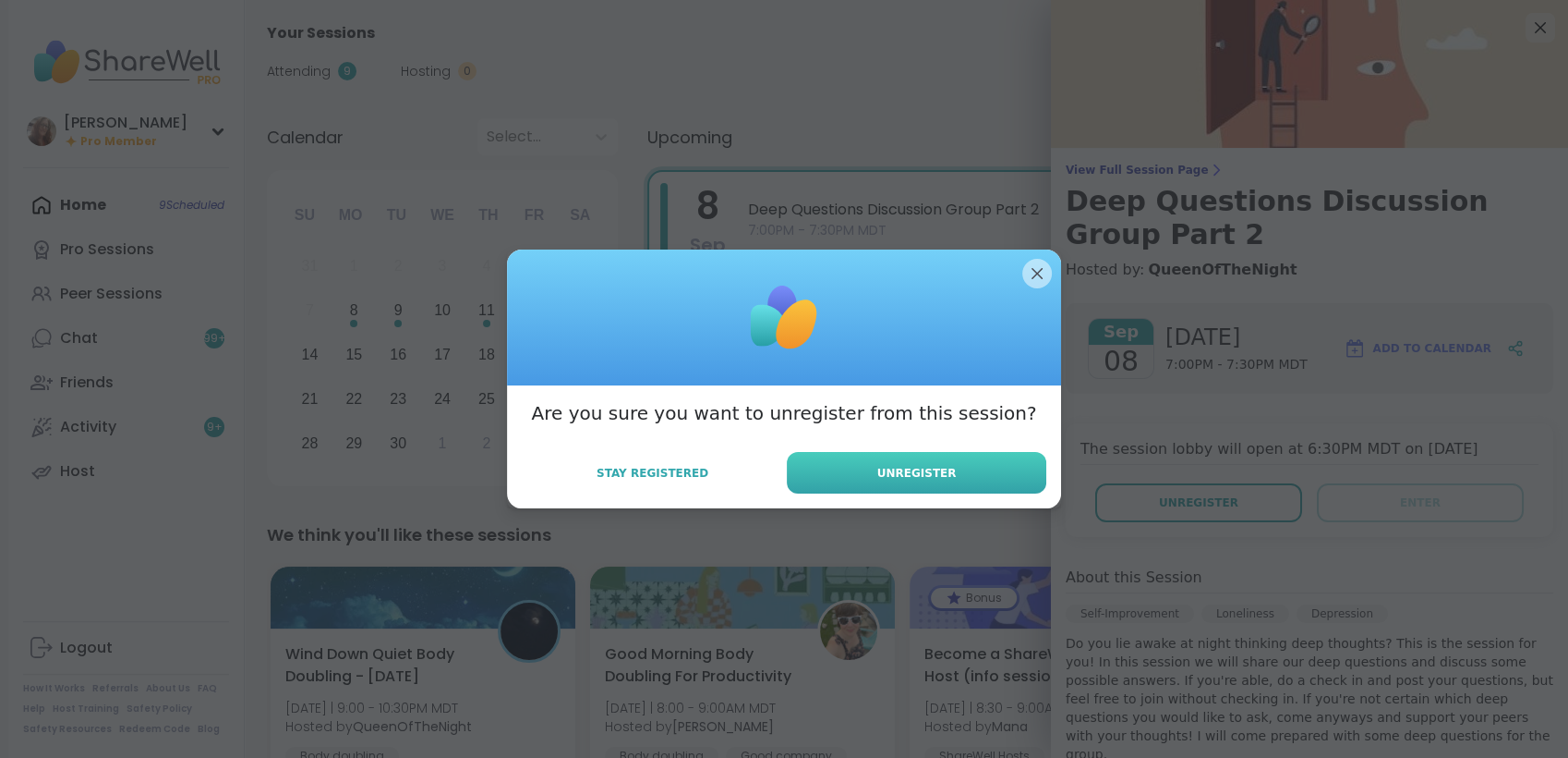
click at [1015, 466] on button "Unregister" at bounding box center [916, 472] width 260 height 41
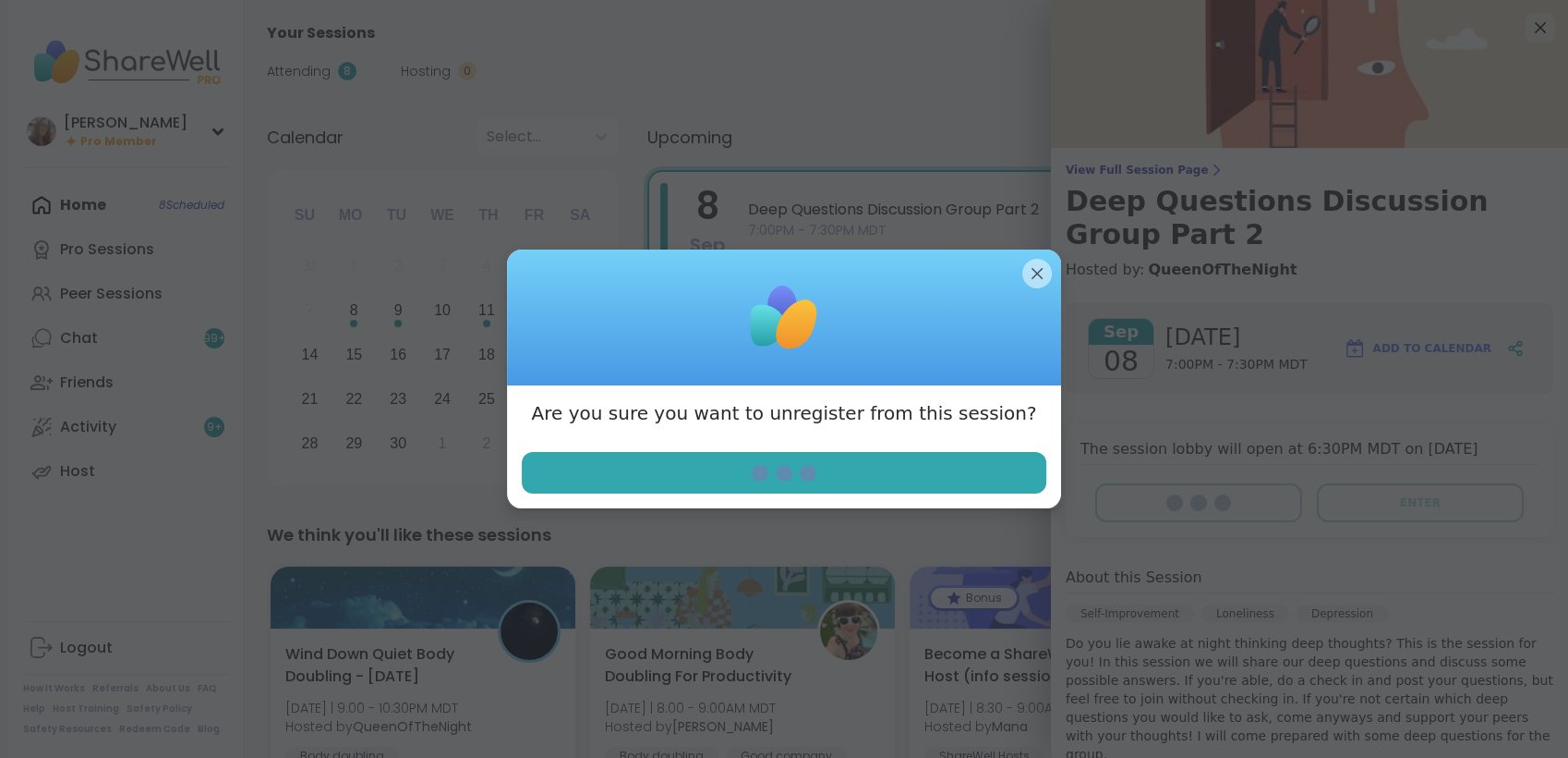
click at [1047, 428] on div "Are you sure you want to unregister from this session?" at bounding box center [784, 447] width 554 height 123
